Goal: Information Seeking & Learning: Learn about a topic

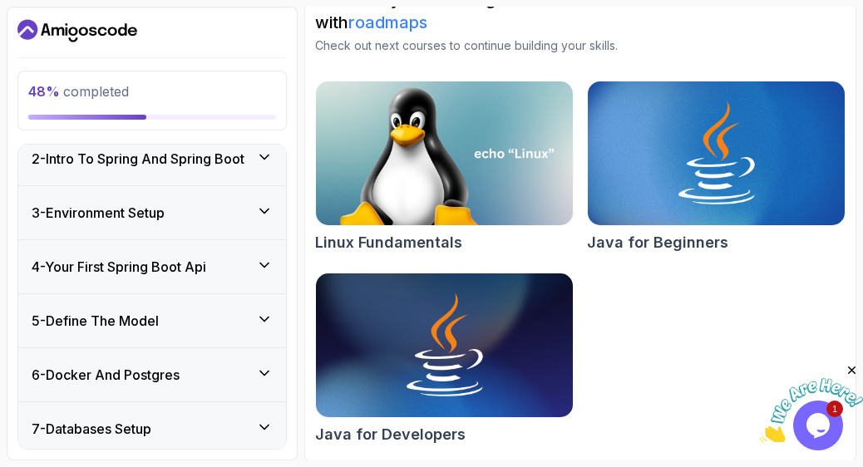
scroll to position [241, 0]
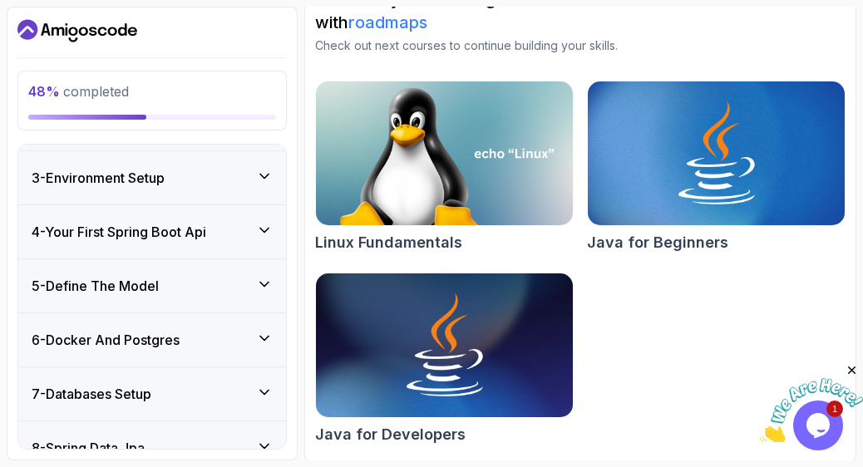
click at [146, 286] on h3 "5 - Define The Model" at bounding box center [95, 286] width 127 height 20
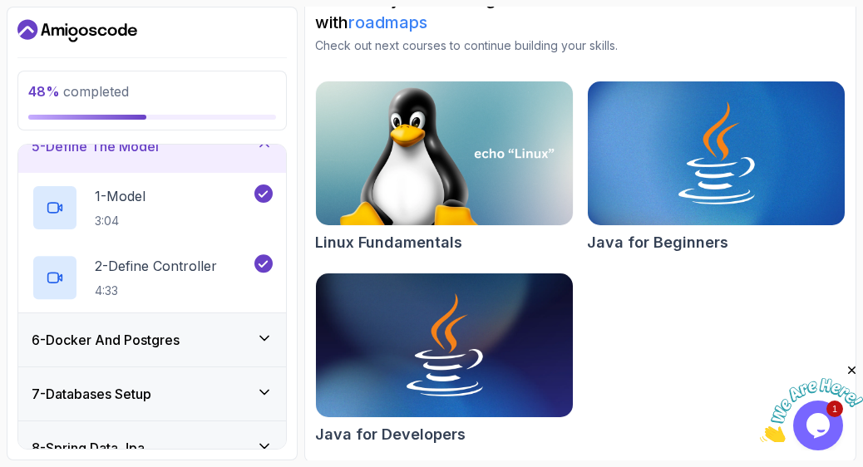
scroll to position [101, 0]
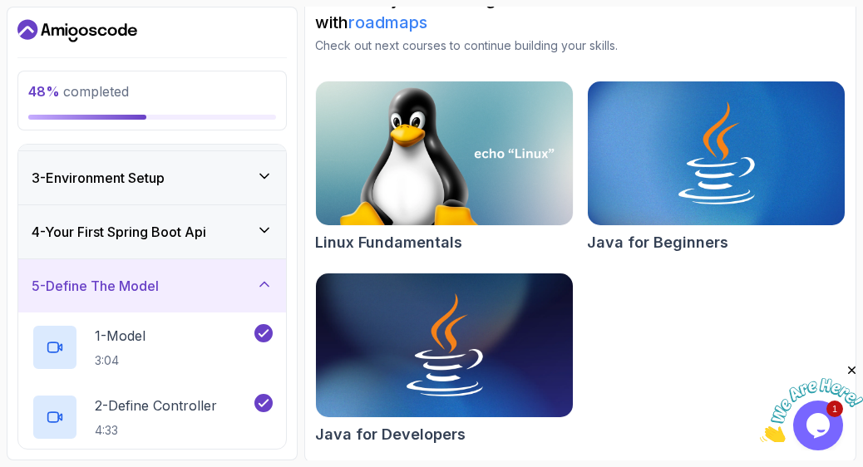
click at [146, 279] on h3 "5 - Define The Model" at bounding box center [95, 286] width 127 height 20
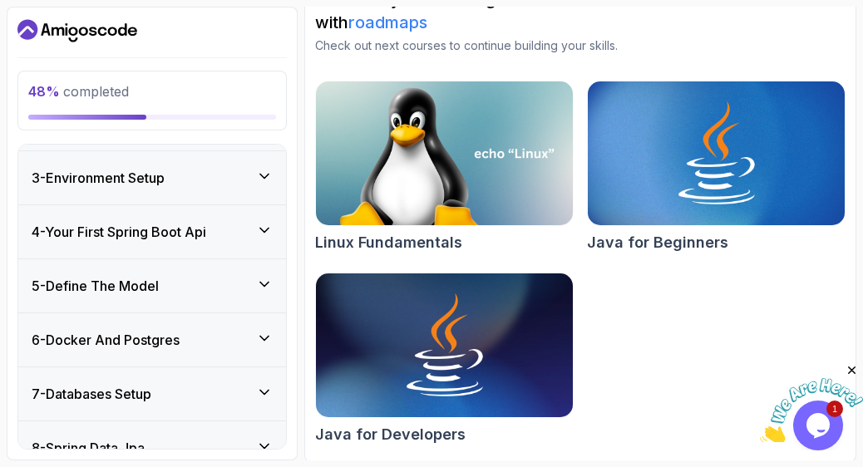
click at [123, 291] on h3 "5 - Define The Model" at bounding box center [95, 286] width 127 height 20
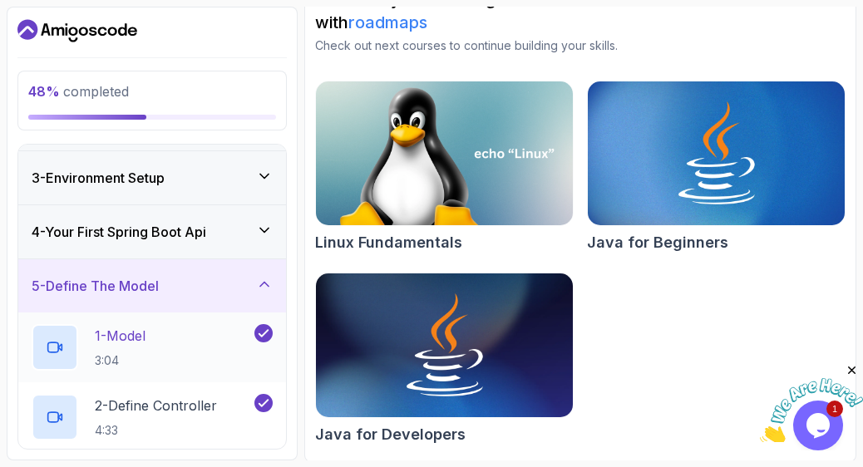
click at [243, 334] on div "1 - Model 3:04" at bounding box center [142, 347] width 220 height 47
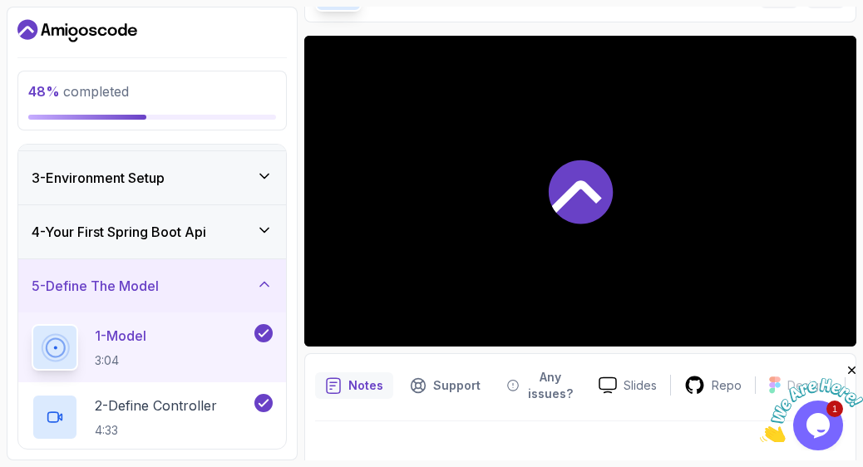
click at [511, 176] on div at bounding box center [580, 191] width 552 height 311
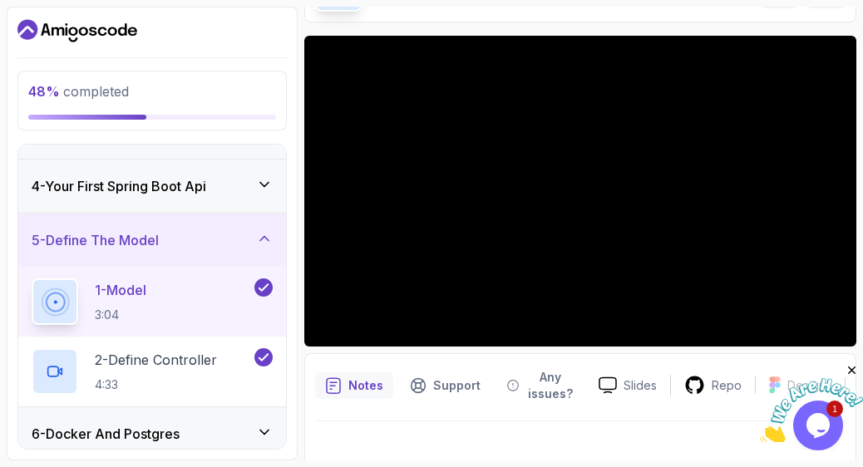
scroll to position [0, 0]
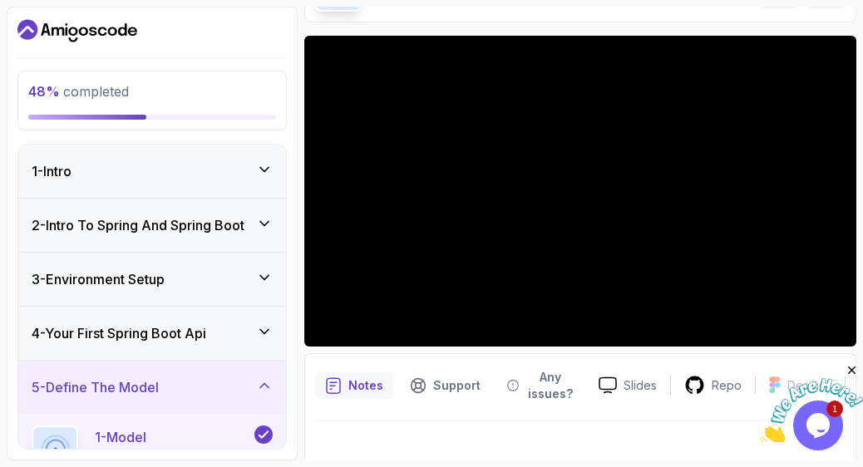
click at [439, 275] on div at bounding box center [580, 191] width 552 height 311
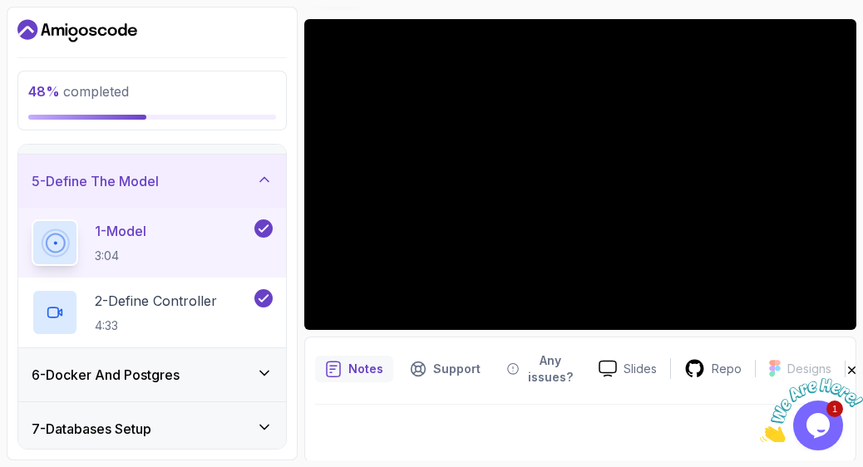
scroll to position [204, 0]
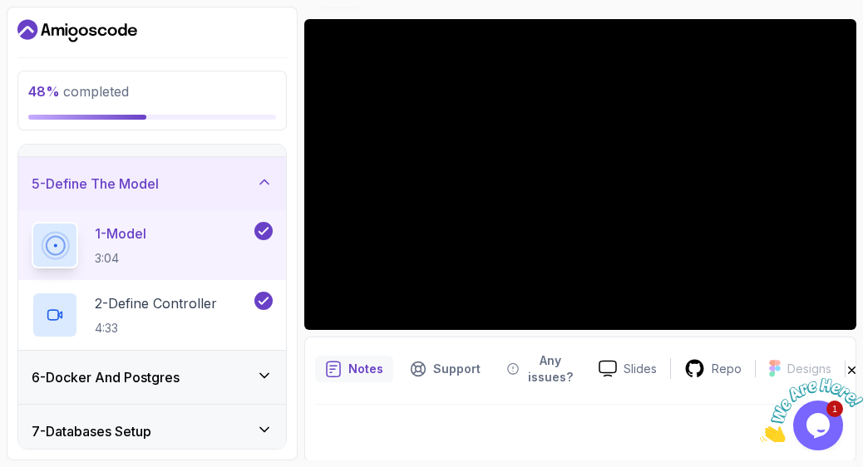
click at [146, 260] on p "3:04" at bounding box center [121, 258] width 52 height 17
